Goal: Task Accomplishment & Management: Complete application form

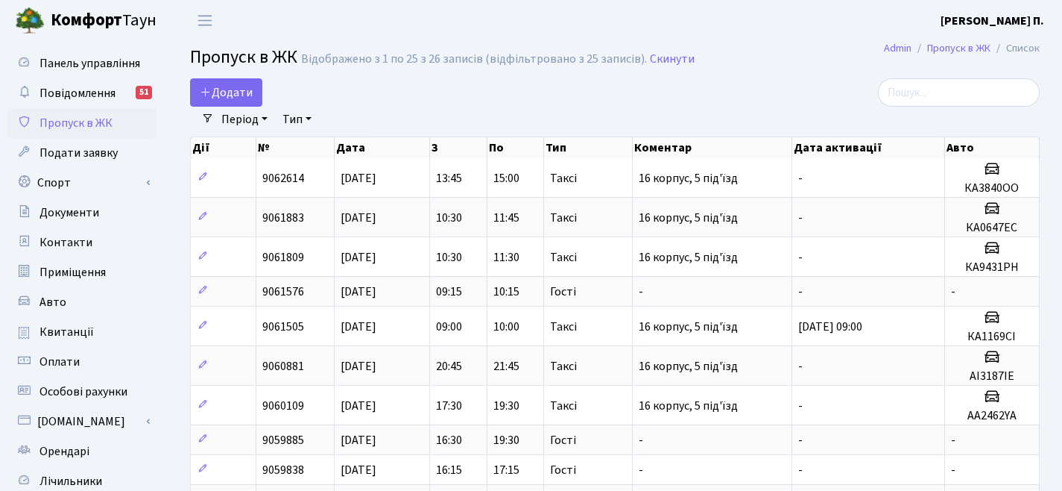
select select "25"
click at [227, 94] on span "Додати" at bounding box center [226, 92] width 53 height 16
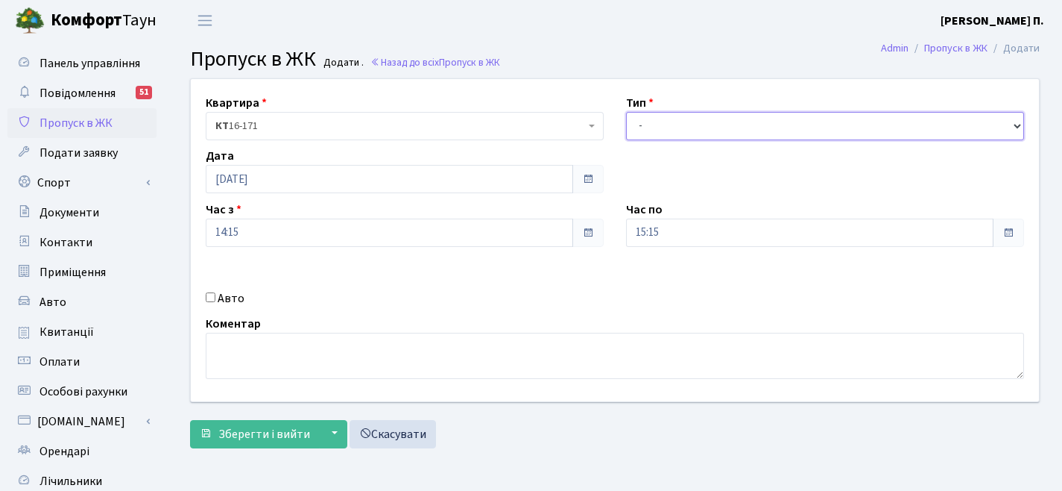
click at [684, 130] on select "- Доставка Таксі Гості Сервіс" at bounding box center [825, 126] width 398 height 28
select select "3"
click at [233, 298] on label "Авто" at bounding box center [231, 298] width 27 height 18
click at [215, 298] on input "Авто" at bounding box center [211, 297] width 10 height 10
checkbox input "true"
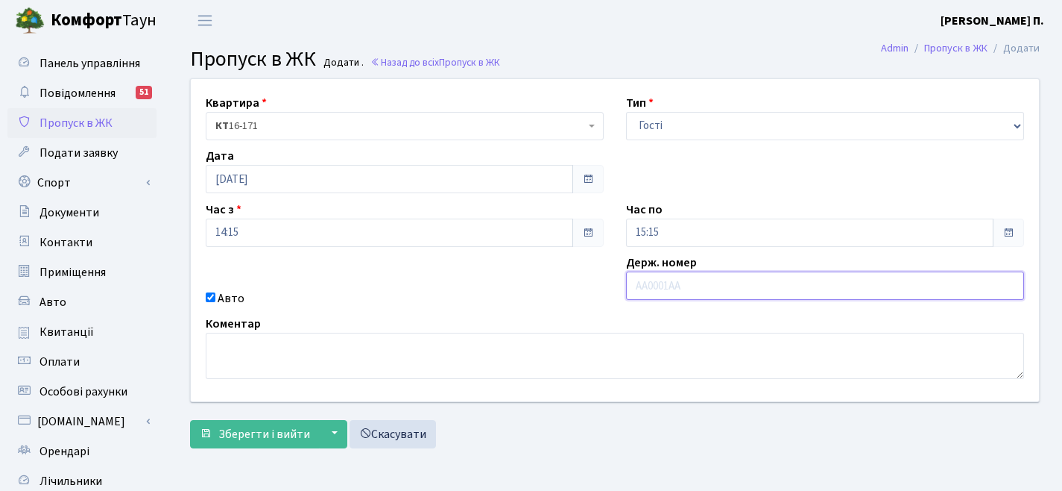
click at [669, 288] on input "text" at bounding box center [825, 285] width 398 height 28
type input "АА3323КЕ"
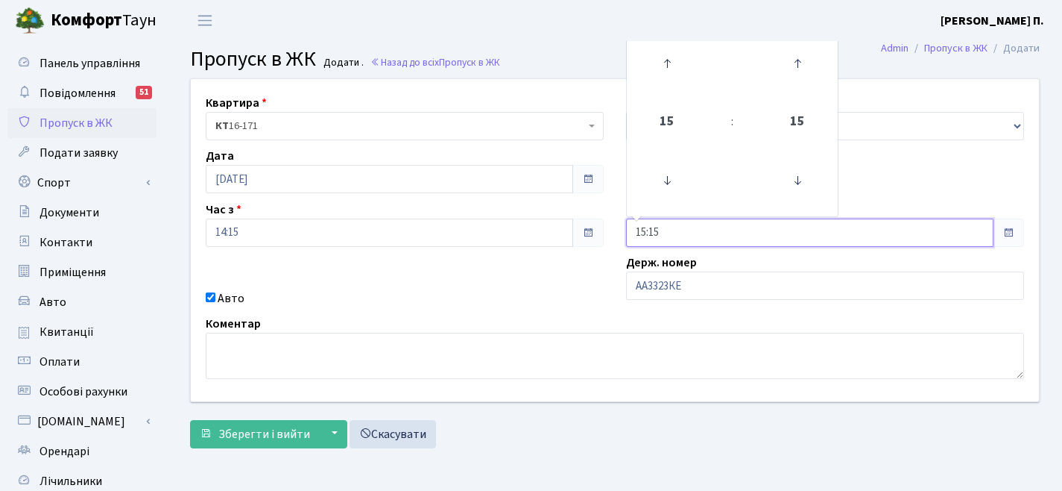
click at [713, 230] on input "15:15" at bounding box center [810, 232] width 368 height 28
click at [664, 60] on icon at bounding box center [667, 63] width 40 height 40
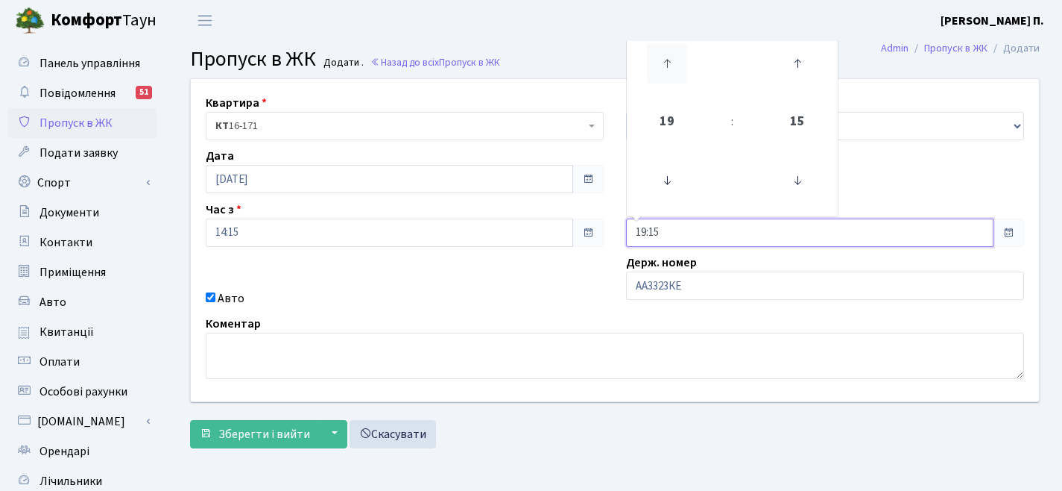
click at [664, 60] on icon at bounding box center [667, 63] width 40 height 40
type input "23:15"
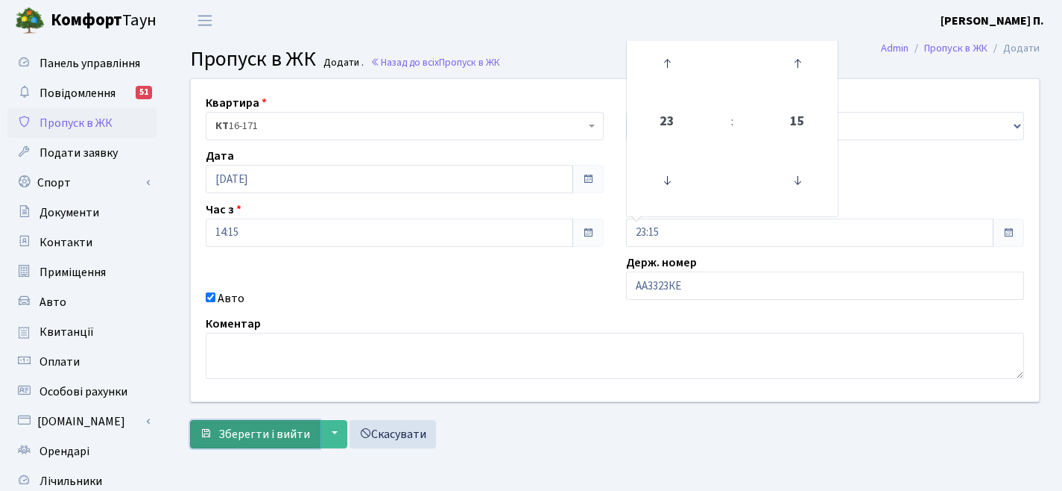
click at [259, 437] on span "Зберегти і вийти" at bounding box center [264, 434] width 92 height 16
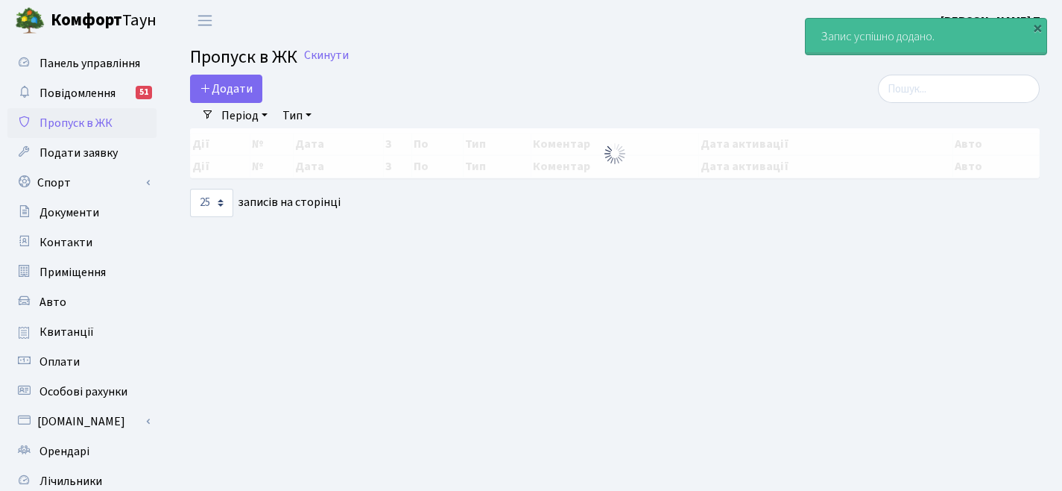
select select "25"
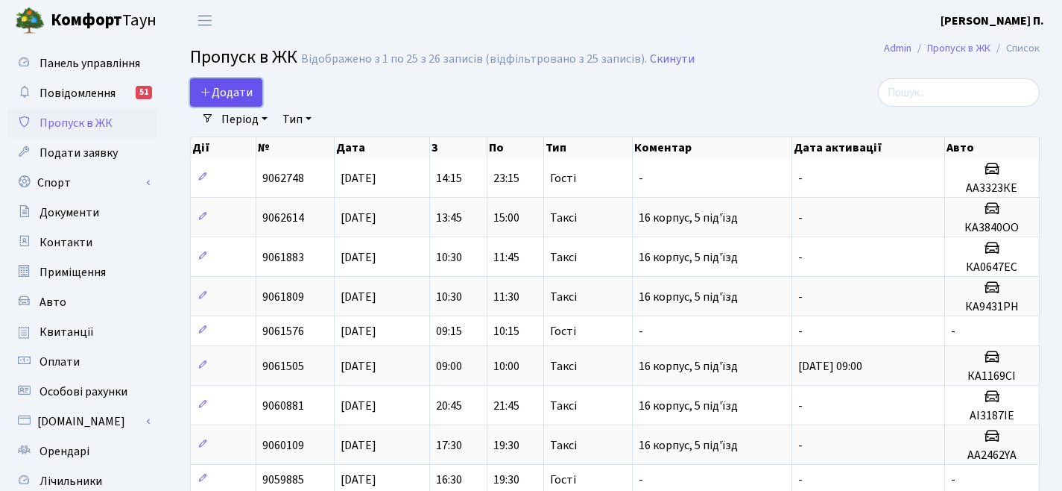
click at [226, 86] on span "Додати" at bounding box center [226, 92] width 53 height 16
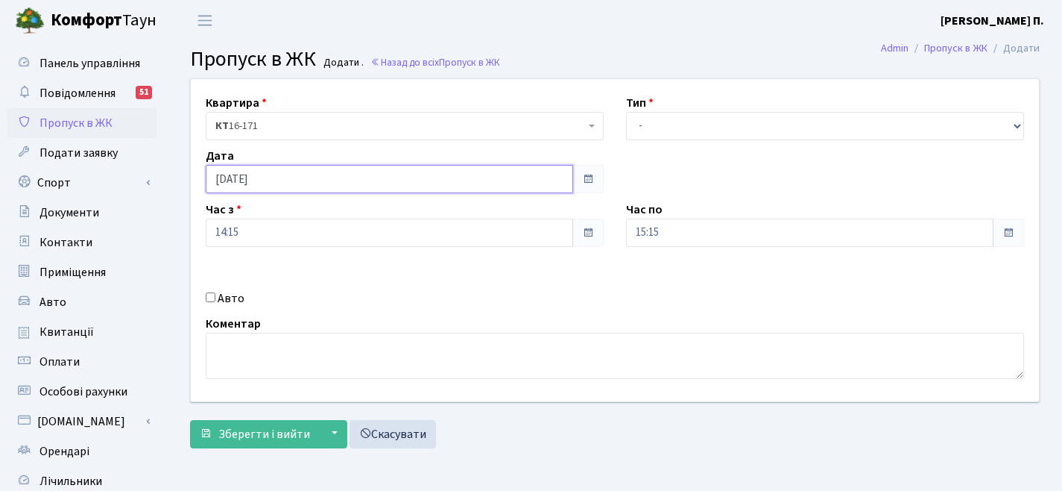
click at [226, 181] on input "[DATE]" at bounding box center [390, 179] width 368 height 28
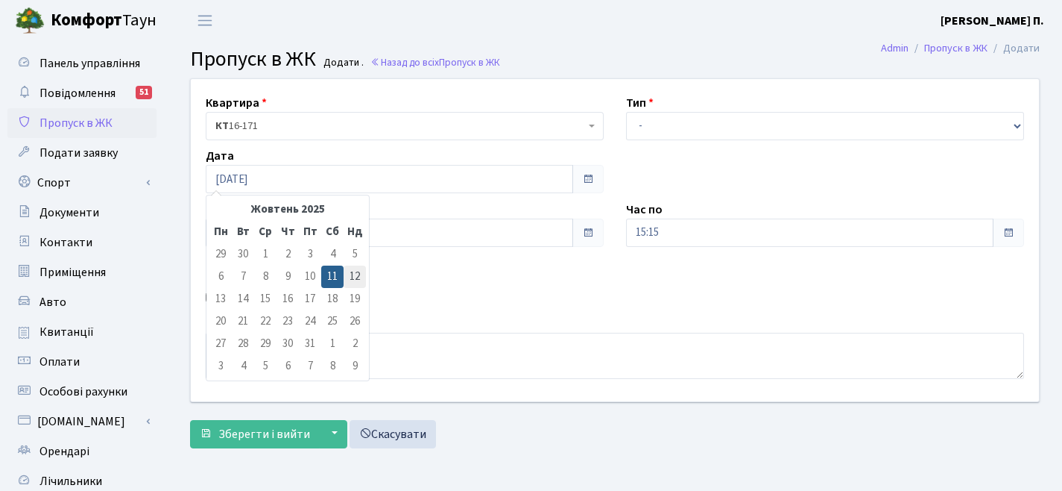
click at [349, 269] on td "12" at bounding box center [355, 276] width 22 height 22
type input "12.10.2025"
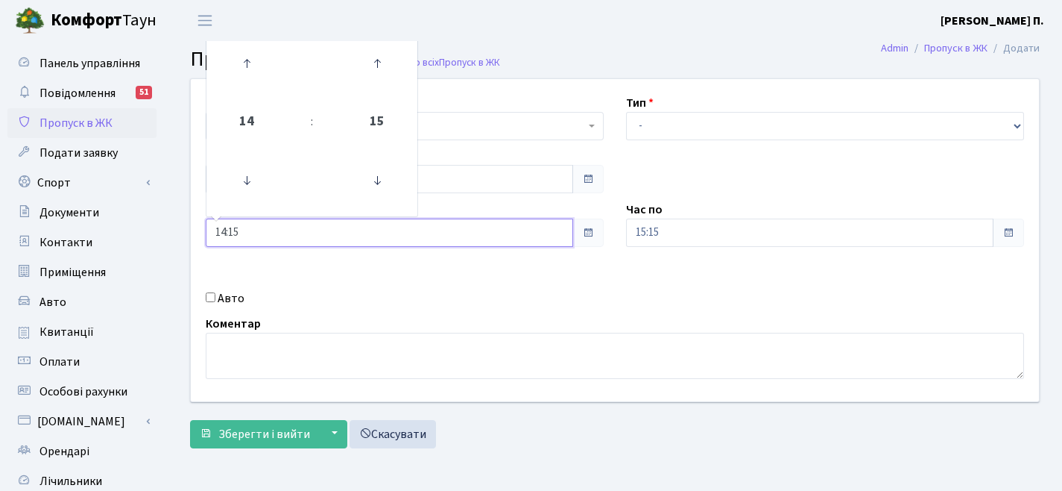
click at [345, 230] on input "14:15" at bounding box center [390, 232] width 368 height 28
click at [236, 182] on icon at bounding box center [247, 180] width 40 height 40
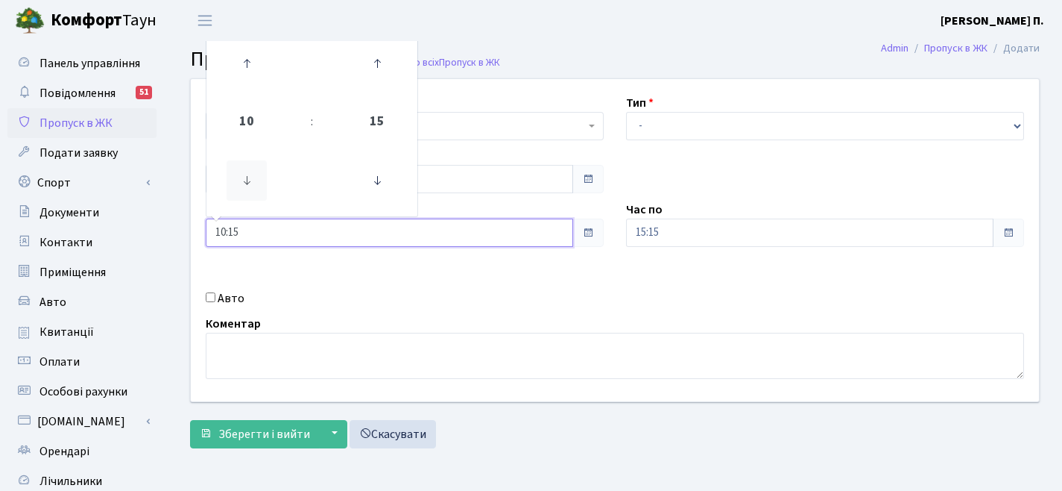
click at [236, 182] on icon at bounding box center [247, 180] width 40 height 40
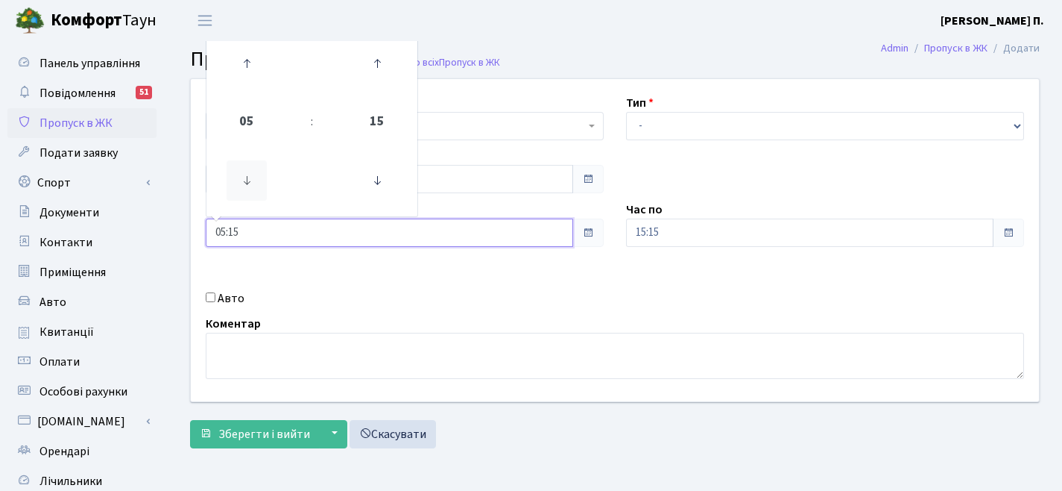
click at [236, 182] on icon at bounding box center [247, 180] width 40 height 40
click at [252, 71] on icon at bounding box center [247, 63] width 40 height 40
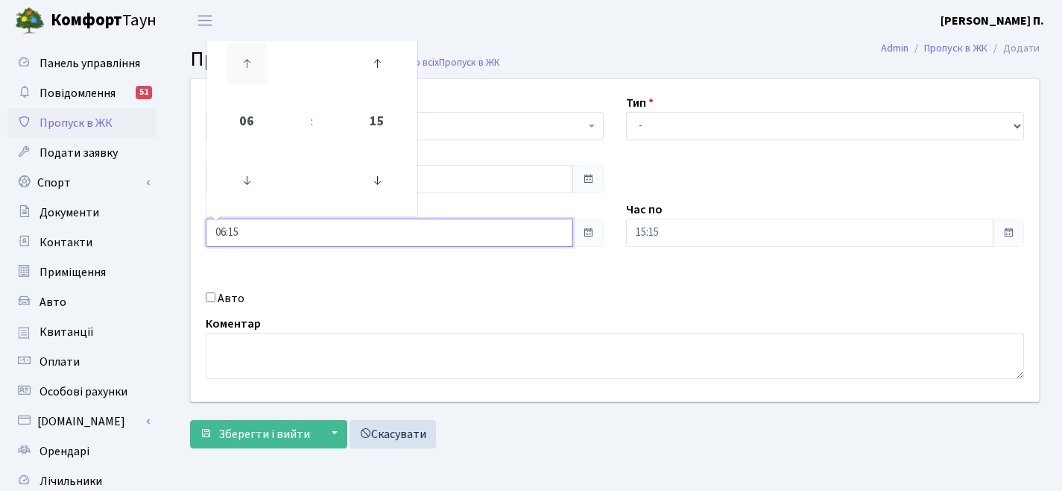
click at [252, 71] on icon at bounding box center [247, 63] width 40 height 40
click at [233, 181] on icon at bounding box center [247, 180] width 40 height 40
type input "06:15"
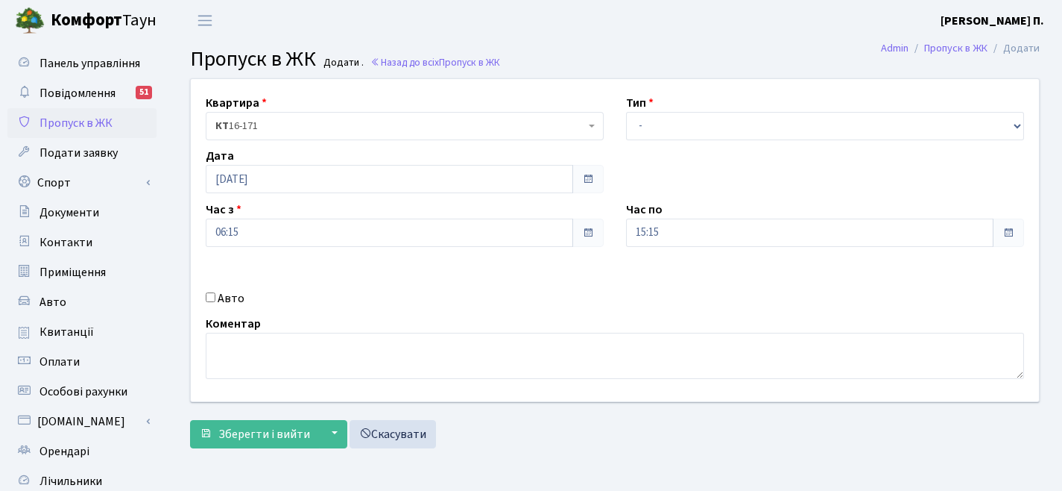
click at [826, 195] on div "Квартира <b>КТ</b>&nbsp;&nbsp;&nbsp;&nbsp;16-171 КТ 16-171 Тип - Доставка Таксі…" at bounding box center [615, 240] width 871 height 322
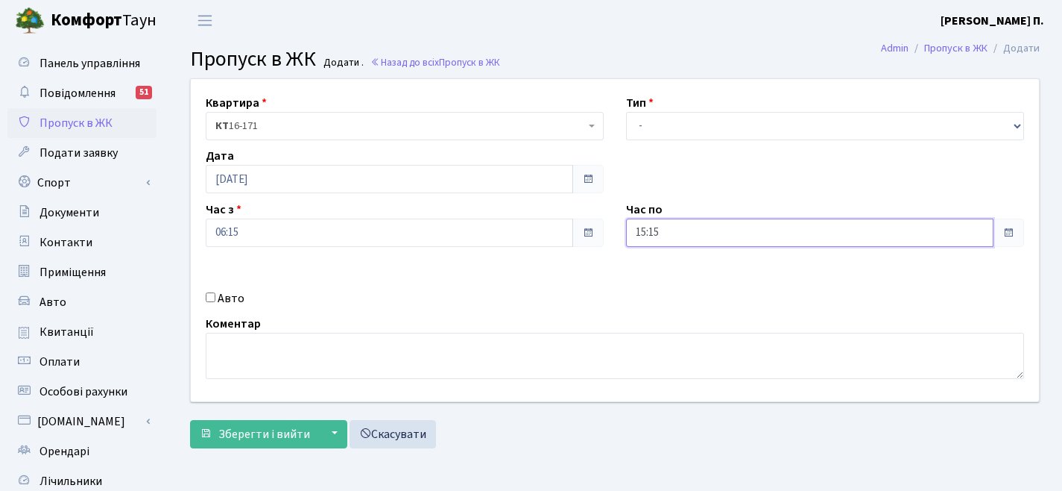
click at [713, 233] on input "15:15" at bounding box center [810, 232] width 368 height 28
click at [669, 70] on icon at bounding box center [667, 63] width 40 height 40
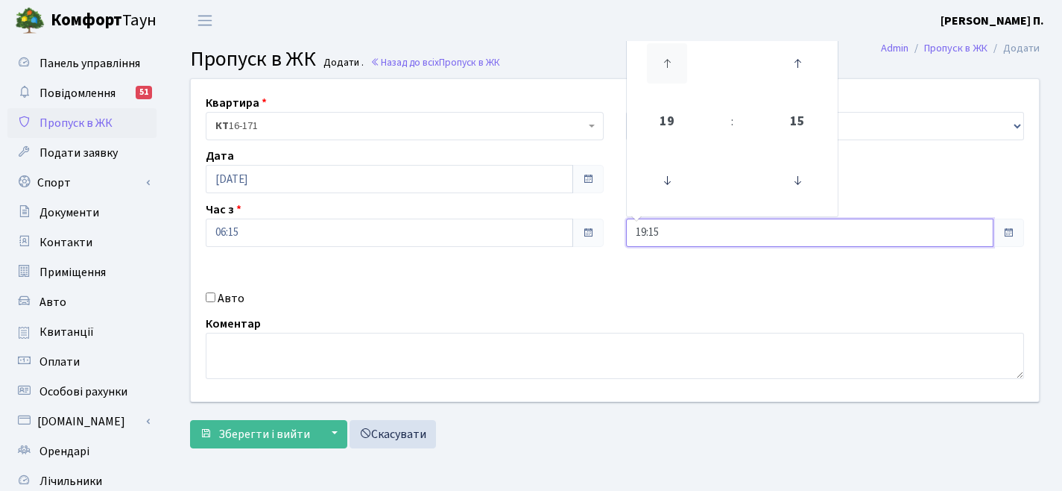
click at [669, 70] on icon at bounding box center [667, 63] width 40 height 40
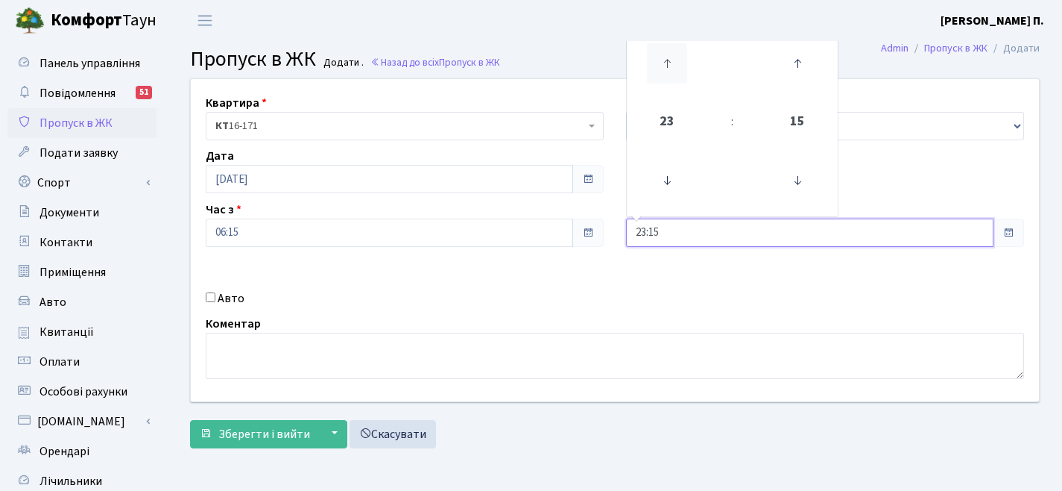
type input "00:15"
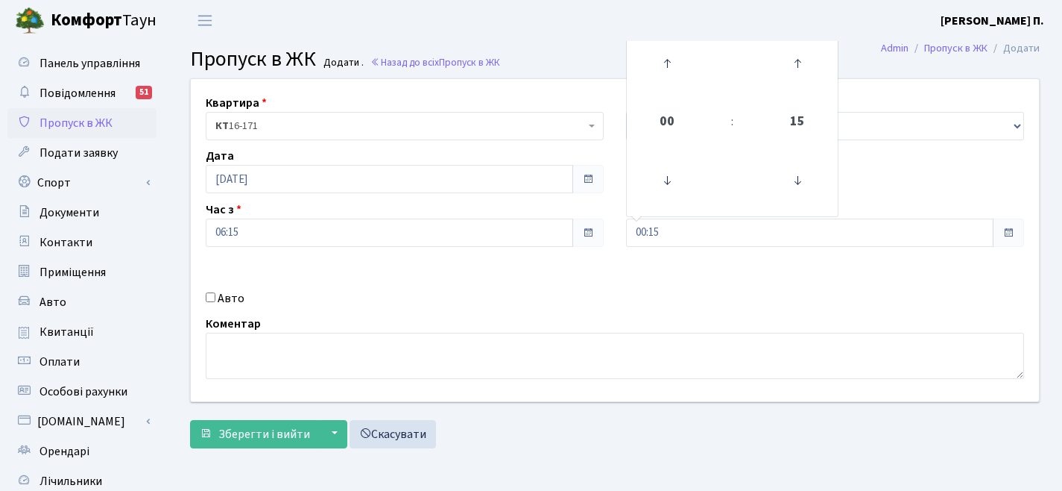
click at [609, 193] on div "Квартира <b>КТ</b>&nbsp;&nbsp;&nbsp;&nbsp;16-171 КТ 16-171 Тип - Доставка Таксі…" at bounding box center [615, 240] width 871 height 322
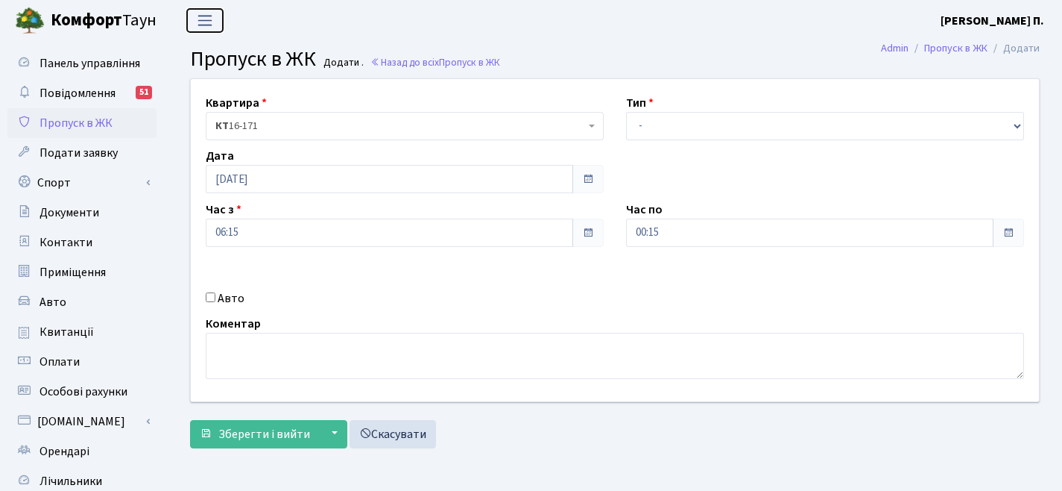
click at [209, 25] on span "Переключити навігацію" at bounding box center [205, 20] width 22 height 17
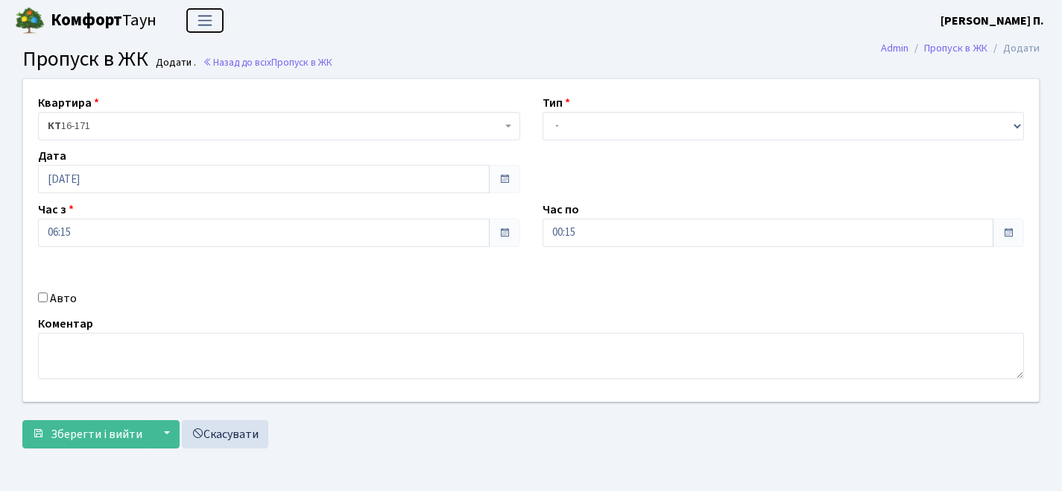
click at [202, 27] on span "Переключити навігацію" at bounding box center [205, 20] width 22 height 17
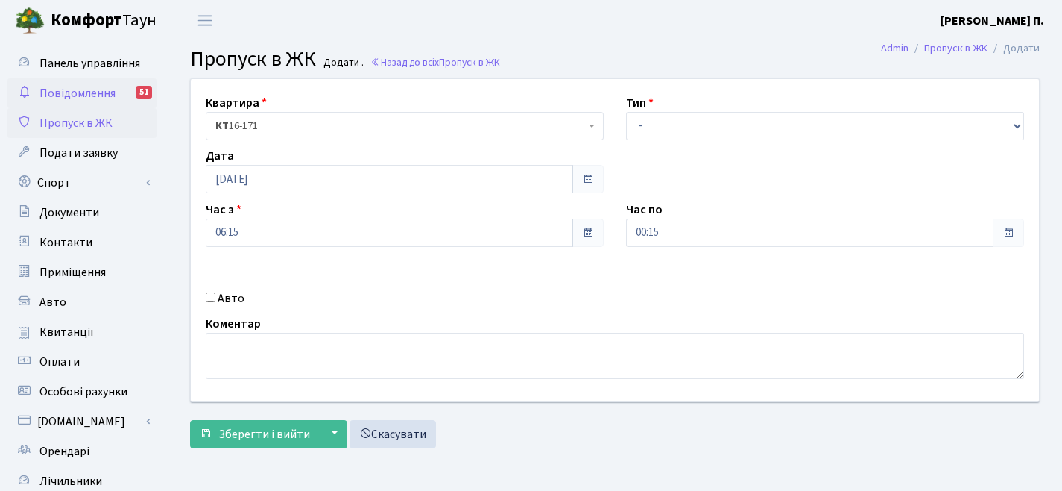
click at [75, 94] on span "Повідомлення" at bounding box center [78, 93] width 76 height 16
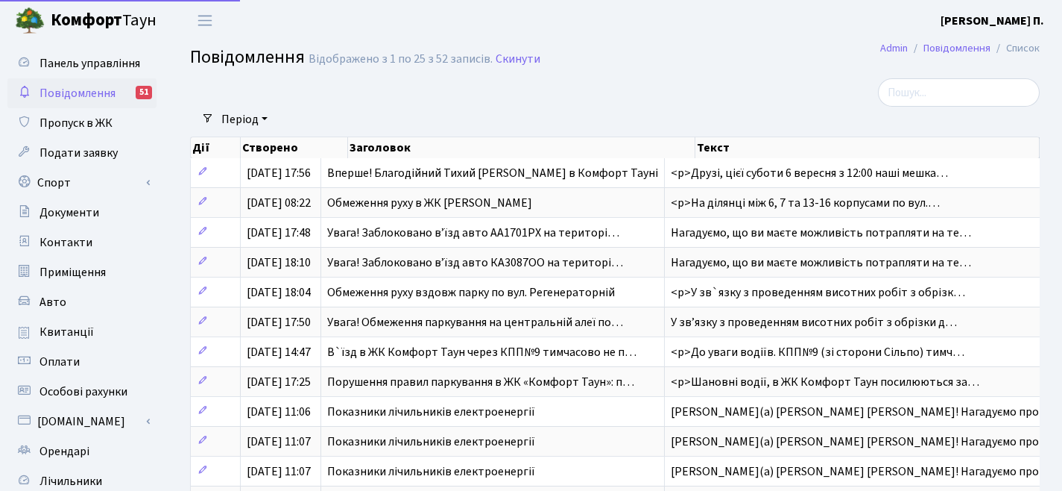
select select "25"
click at [81, 127] on span "Пропуск в ЖК" at bounding box center [76, 123] width 73 height 16
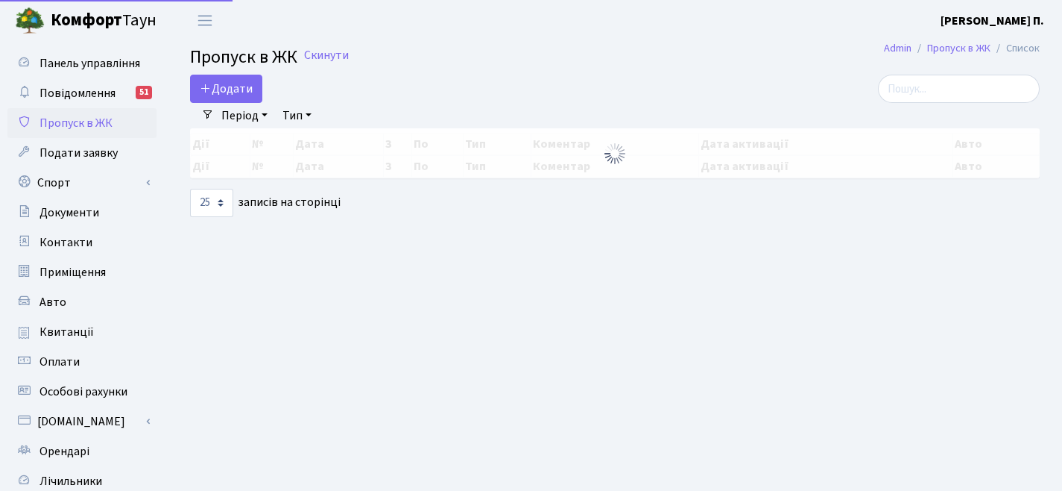
select select "25"
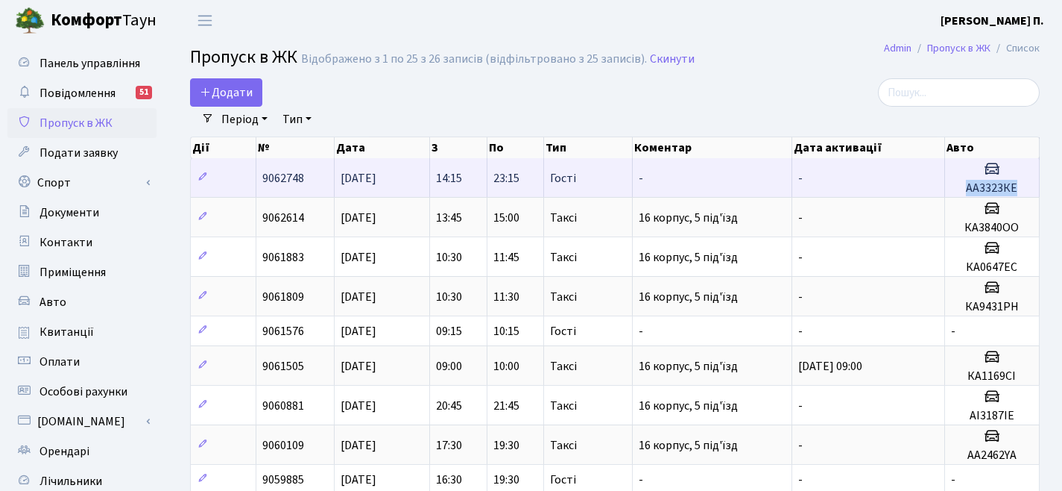
drag, startPoint x: 1017, startPoint y: 188, endPoint x: 968, endPoint y: 188, distance: 48.5
click at [968, 188] on h5 "АА3323КЕ" at bounding box center [992, 188] width 82 height 14
copy h5 "АА3323КЕ"
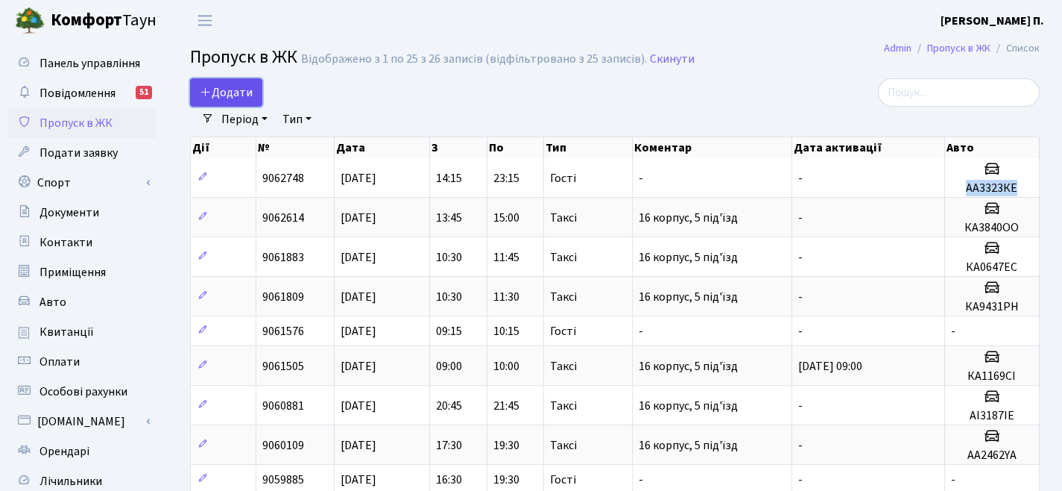
click at [235, 98] on span "Додати" at bounding box center [226, 92] width 53 height 16
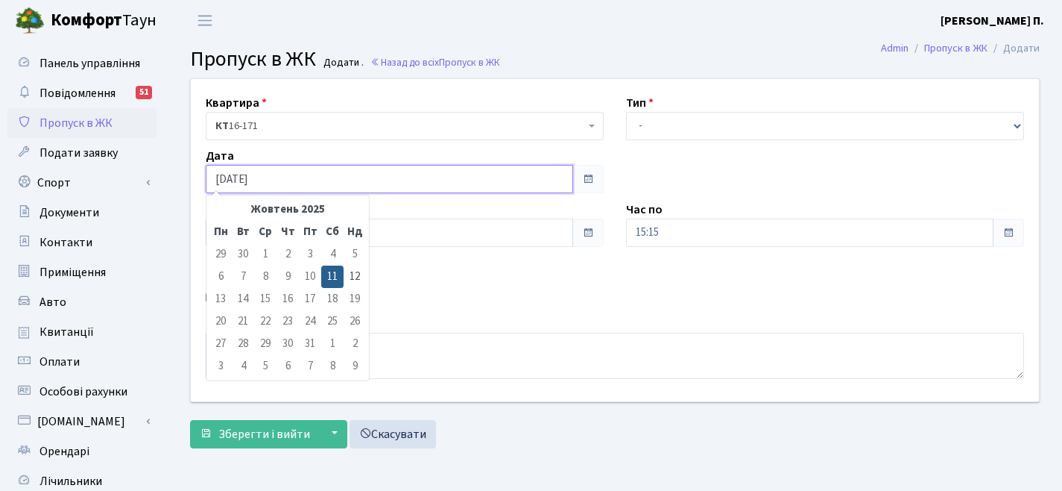
click at [223, 180] on input "[DATE]" at bounding box center [390, 179] width 368 height 28
click at [356, 277] on td "12" at bounding box center [355, 276] width 22 height 22
type input "[DATE]"
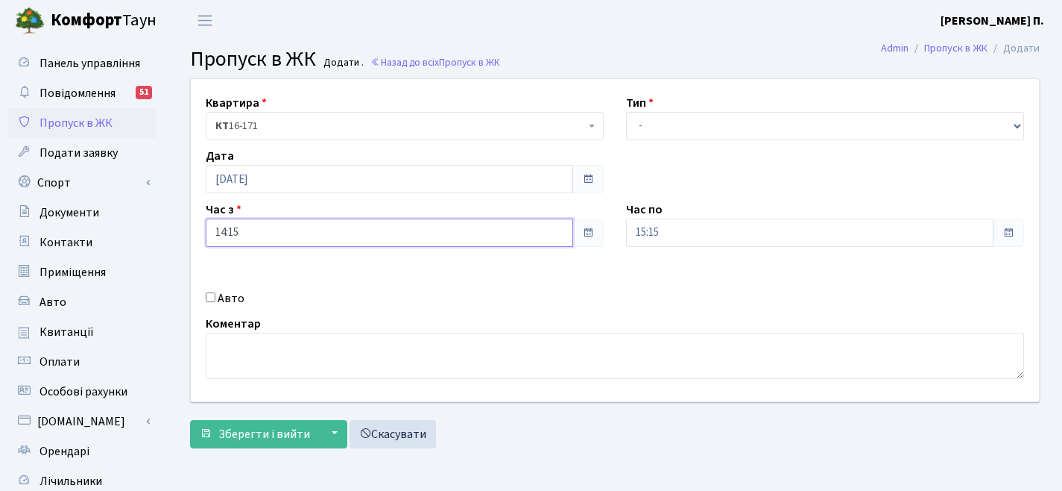
click at [270, 229] on input "14:15" at bounding box center [390, 232] width 368 height 28
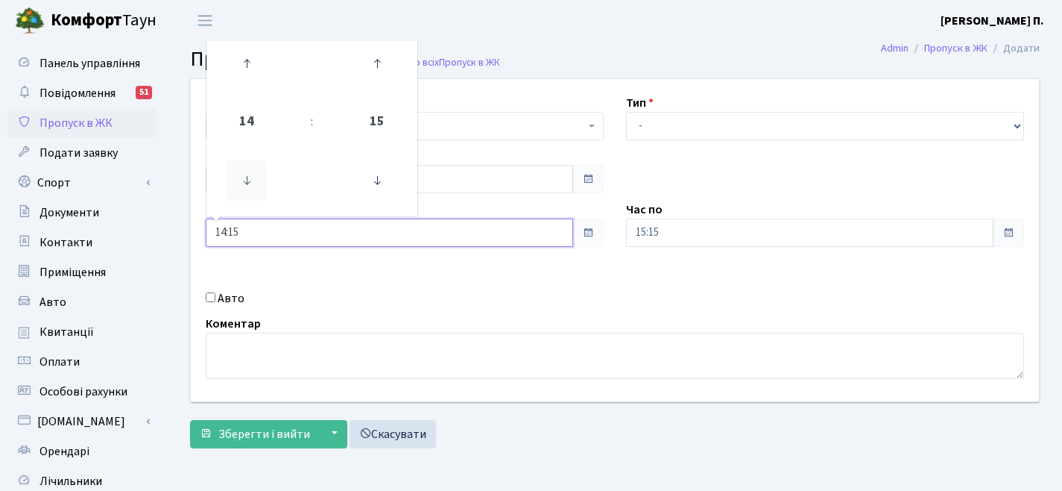
click at [259, 183] on icon at bounding box center [247, 180] width 40 height 40
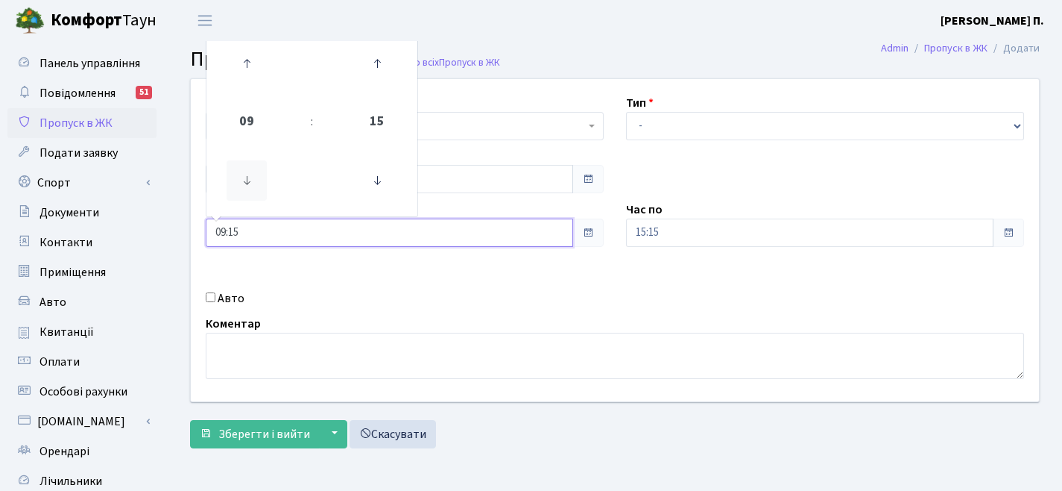
click at [259, 183] on icon at bounding box center [247, 180] width 40 height 40
click at [384, 64] on icon at bounding box center [377, 63] width 40 height 40
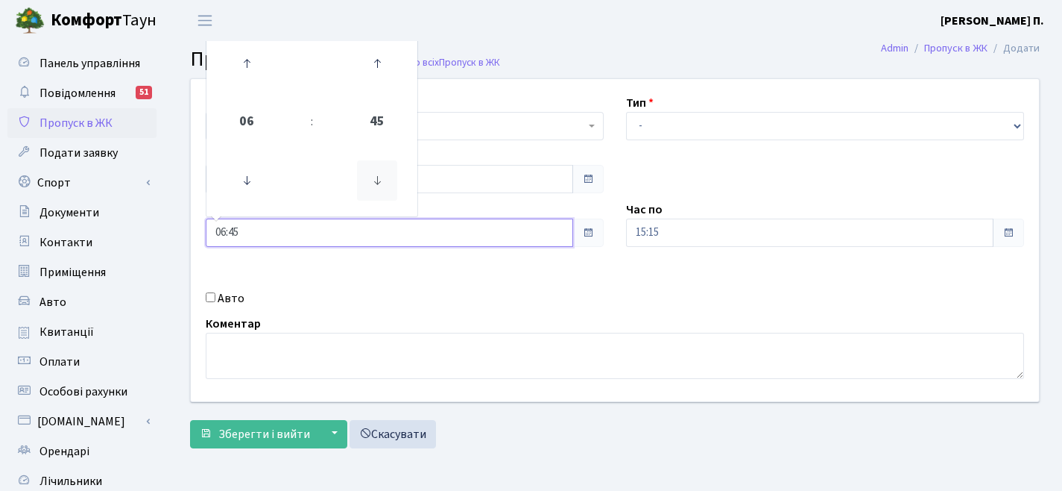
click at [388, 171] on icon at bounding box center [377, 180] width 40 height 40
type input "06:30"
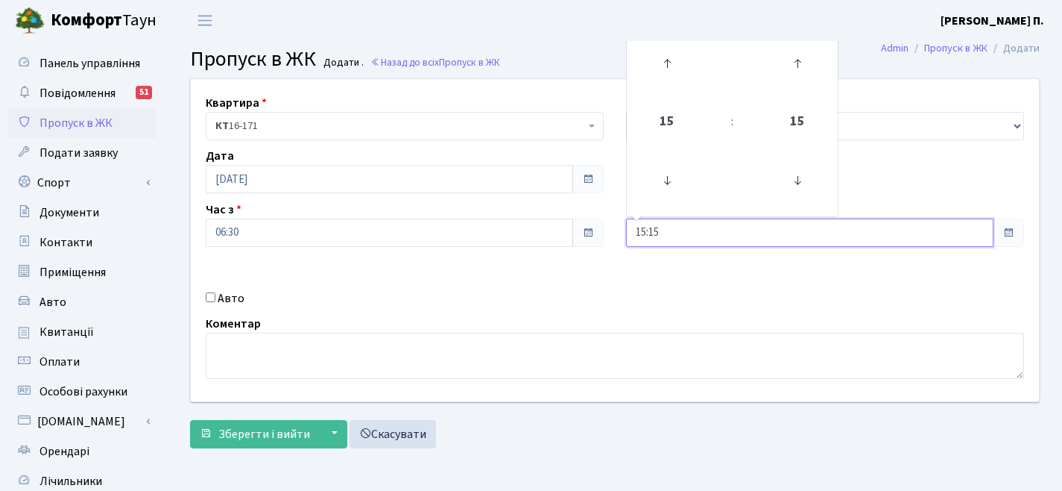
click at [711, 227] on input "15:15" at bounding box center [810, 232] width 368 height 28
click at [677, 62] on icon at bounding box center [667, 63] width 40 height 40
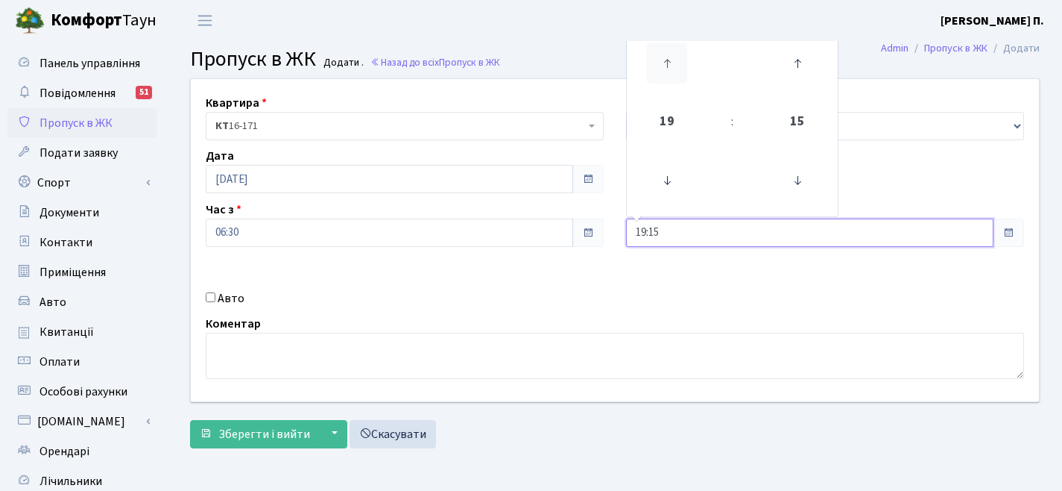
click at [677, 62] on icon at bounding box center [667, 63] width 40 height 40
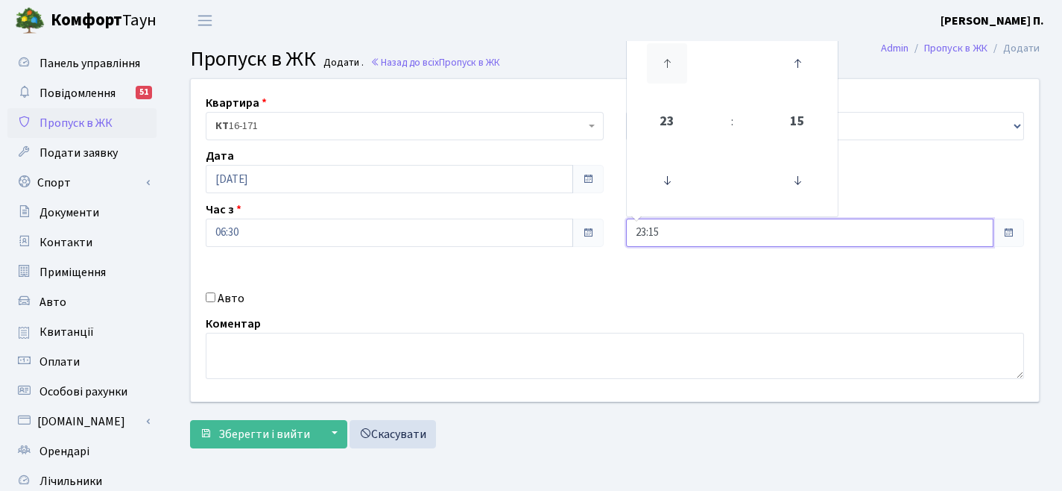
type input "00:15"
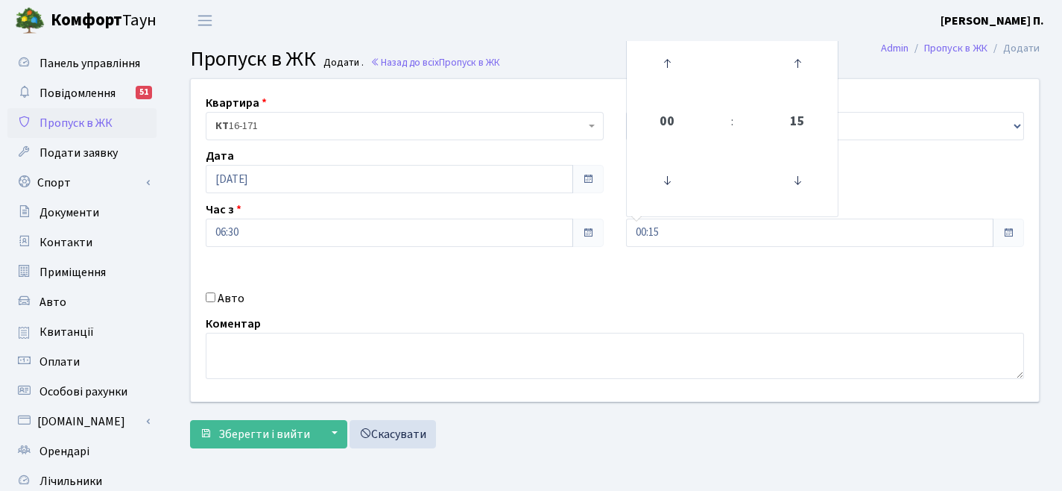
click at [230, 300] on label "Авто" at bounding box center [231, 298] width 27 height 18
click at [215, 300] on input "Авто" at bounding box center [211, 297] width 10 height 10
checkbox input "true"
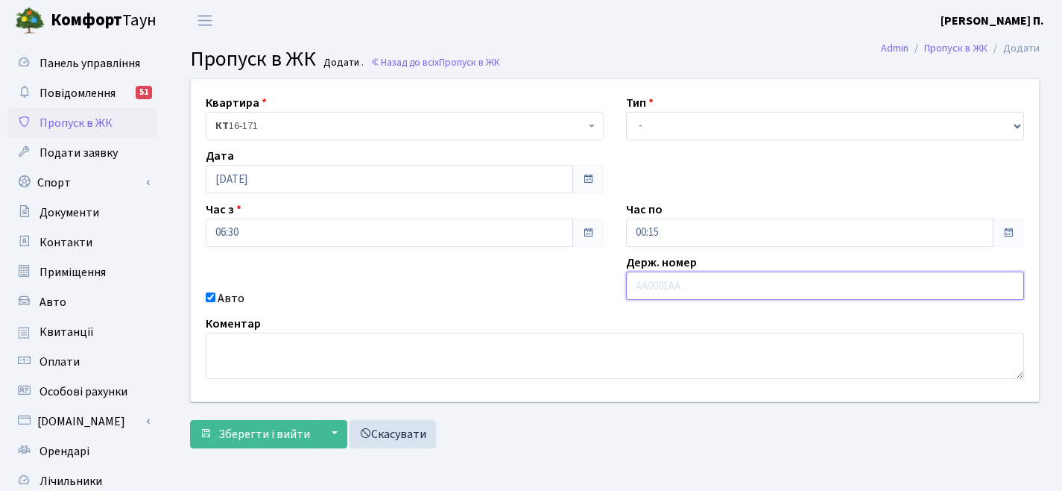
click at [656, 283] on input "text" at bounding box center [825, 285] width 398 height 28
paste input "АА3323КЕ"
type input "АА3323КЕ"
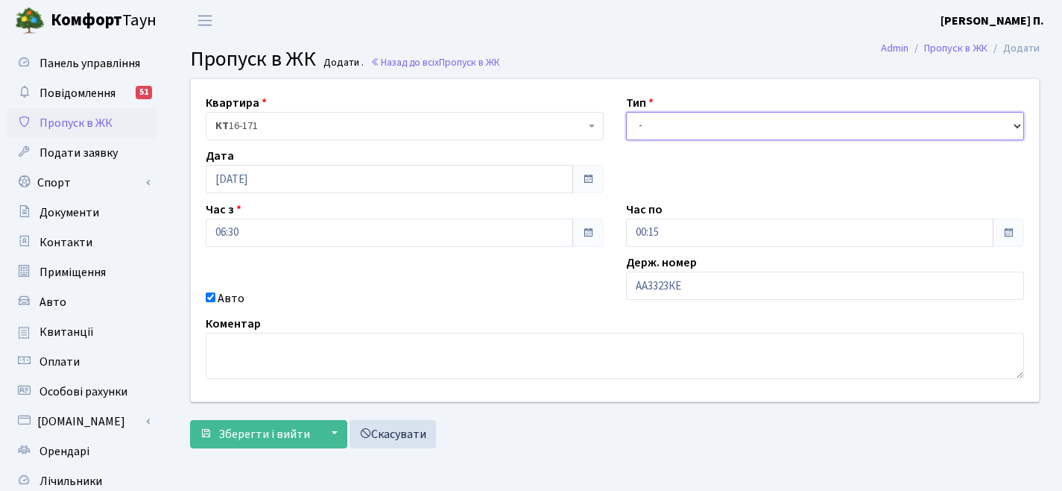
click at [679, 127] on select "- Доставка Таксі Гості Сервіс" at bounding box center [825, 126] width 398 height 28
select select "3"
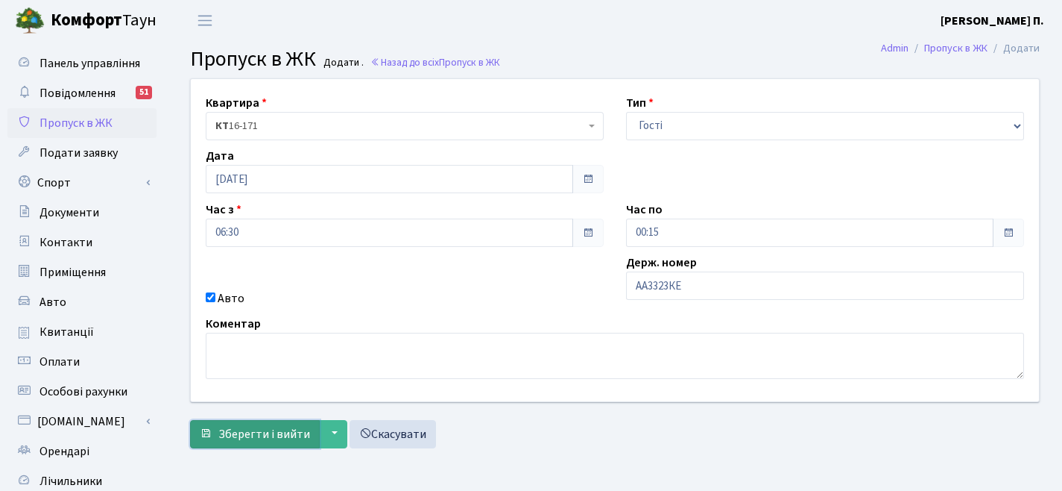
click at [247, 428] on span "Зберегти і вийти" at bounding box center [264, 434] width 92 height 16
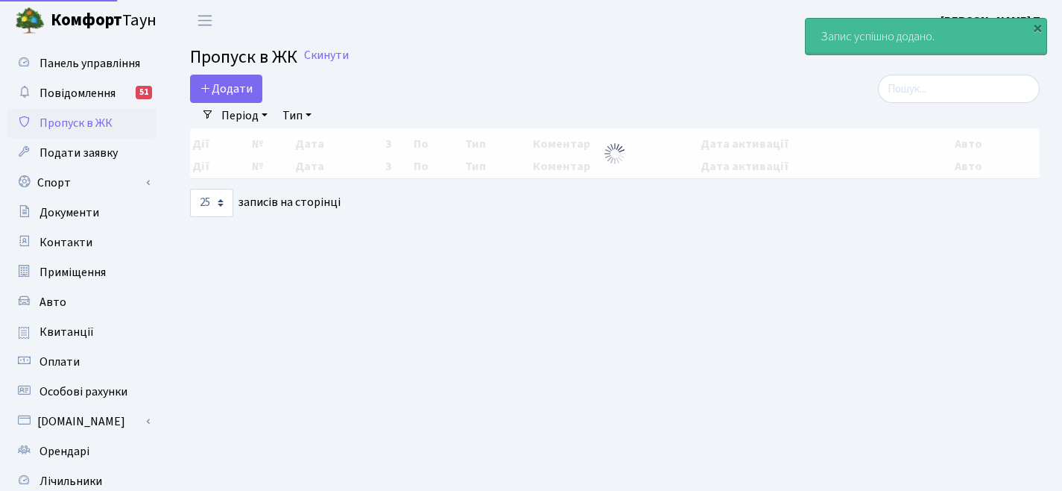
select select "25"
